Goal: Task Accomplishment & Management: Use online tool/utility

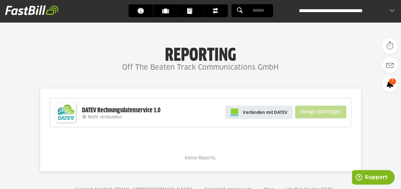
click at [260, 114] on span "Verbinden mit DATEV" at bounding box center [265, 112] width 44 height 6
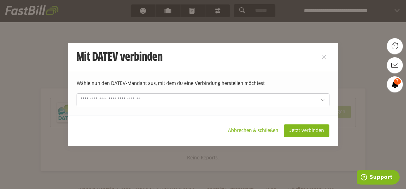
click at [239, 99] on input "text" at bounding box center [198, 100] width 235 height 7
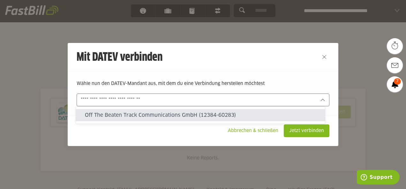
click at [209, 114] on slot "Off The Beaten Track Communications GmbH (12384-60283)" at bounding box center [202, 115] width 235 height 7
type input "**********"
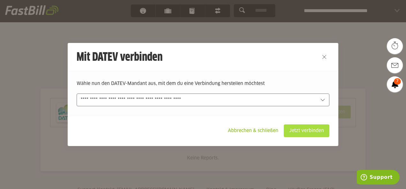
click at [293, 130] on slot "Jetzt verbinden" at bounding box center [306, 131] width 45 height 12
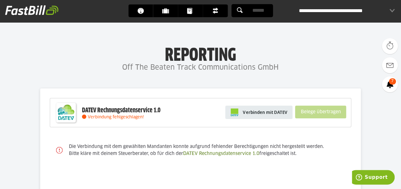
click at [271, 114] on span "Verbinden mit DATEV" at bounding box center [265, 112] width 44 height 6
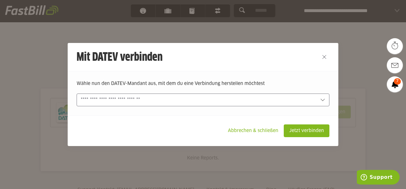
click at [233, 101] on input "text" at bounding box center [198, 100] width 235 height 7
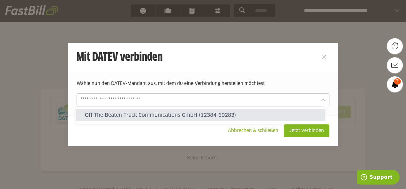
click at [209, 115] on slot "Off The Beaten Track Communications GmbH (12384-60283)" at bounding box center [202, 115] width 235 height 7
type input "**********"
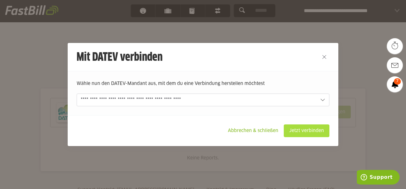
click at [292, 130] on slot "Jetzt verbinden" at bounding box center [306, 131] width 45 height 12
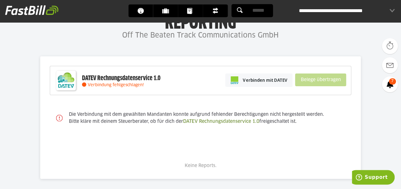
scroll to position [63, 0]
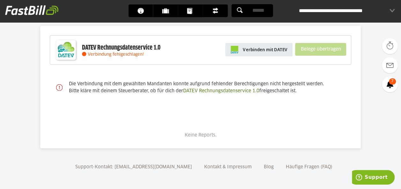
click at [278, 49] on span "Verbinden mit DATEV" at bounding box center [265, 50] width 44 height 6
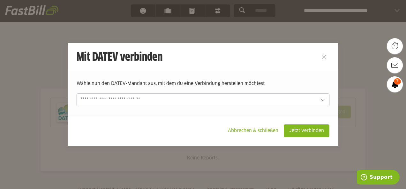
click at [251, 99] on input "text" at bounding box center [198, 100] width 235 height 7
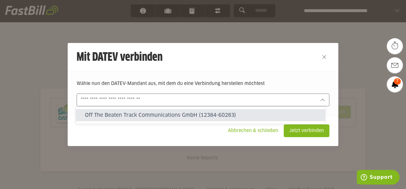
click at [245, 117] on slot "Off The Beaten Track Communications GmbH (12384-60283)" at bounding box center [202, 115] width 235 height 7
type input "**********"
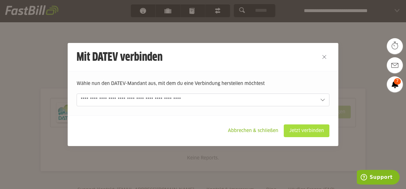
click at [287, 131] on slot "Jetzt verbinden" at bounding box center [306, 131] width 45 height 12
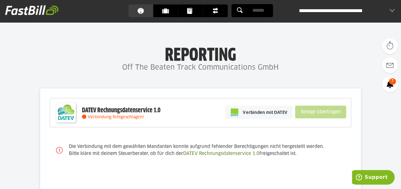
click at [145, 10] on span "Dashboard" at bounding box center [142, 10] width 11 height 13
